Goal: Task Accomplishment & Management: Use online tool/utility

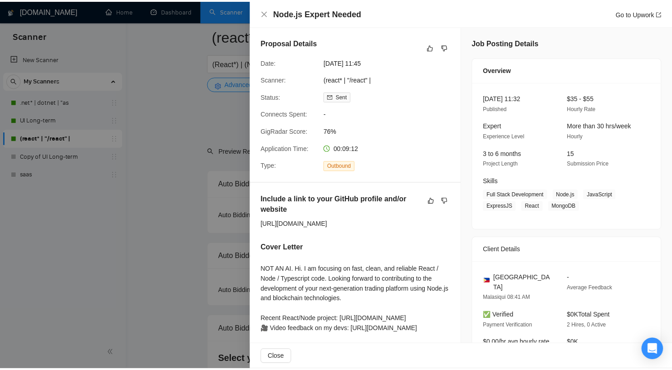
scroll to position [2261, 0]
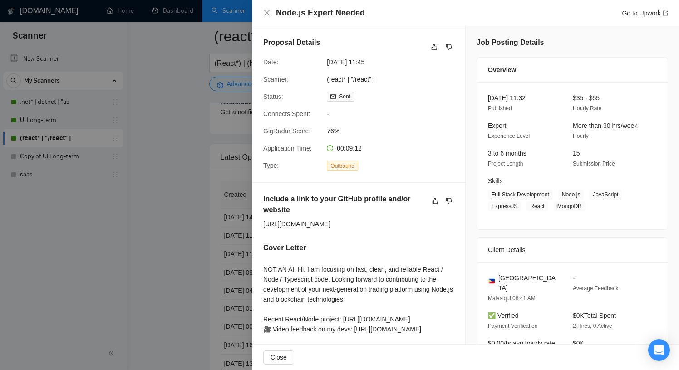
click at [160, 77] on div at bounding box center [339, 185] width 679 height 370
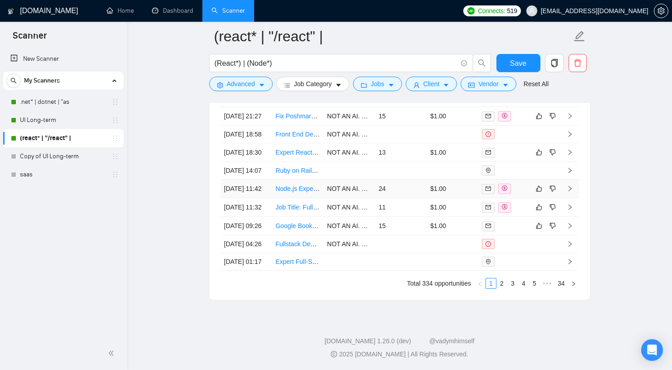
scroll to position [2466, 0]
click at [499, 289] on link "2" at bounding box center [502, 284] width 10 height 10
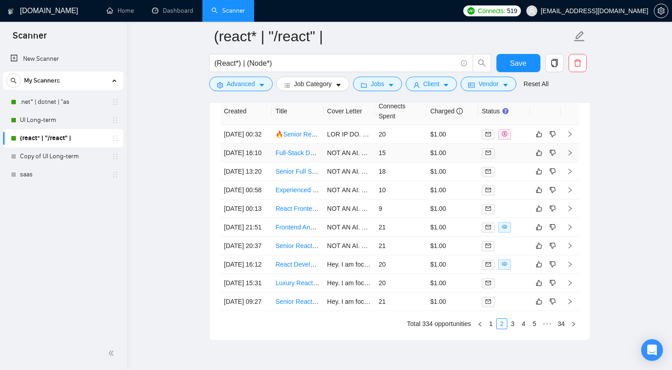
scroll to position [2476, 0]
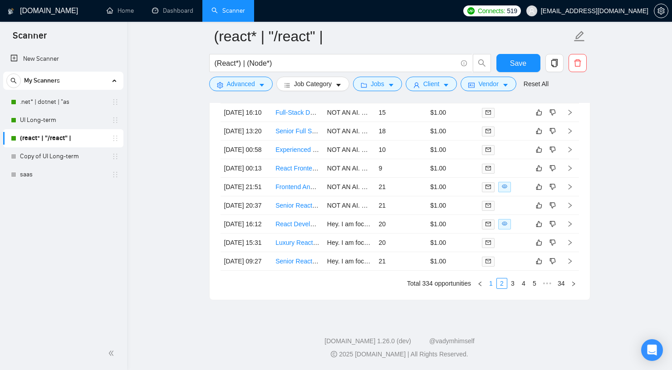
click at [489, 281] on link "1" at bounding box center [491, 284] width 10 height 10
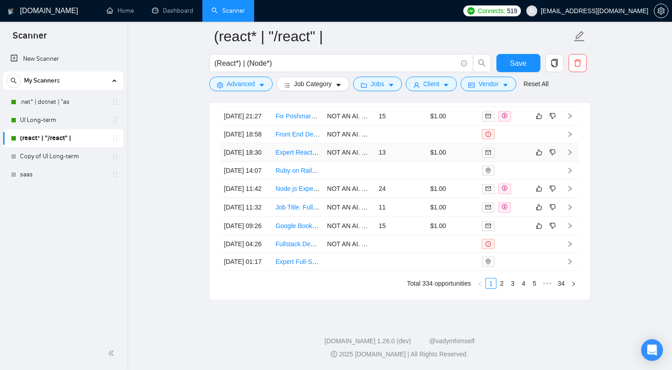
scroll to position [2447, 0]
click at [498, 289] on link "2" at bounding box center [502, 284] width 10 height 10
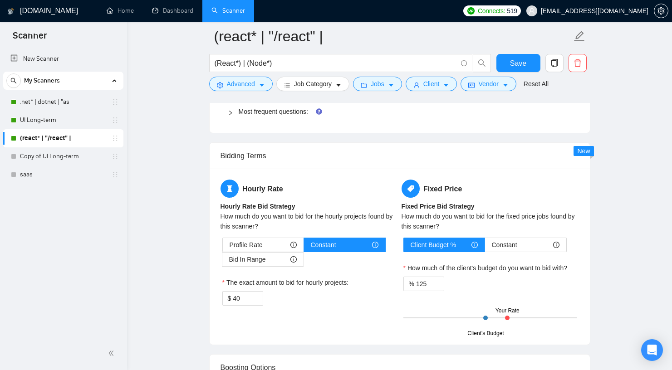
scroll to position [1366, 0]
